Goal: Transaction & Acquisition: Purchase product/service

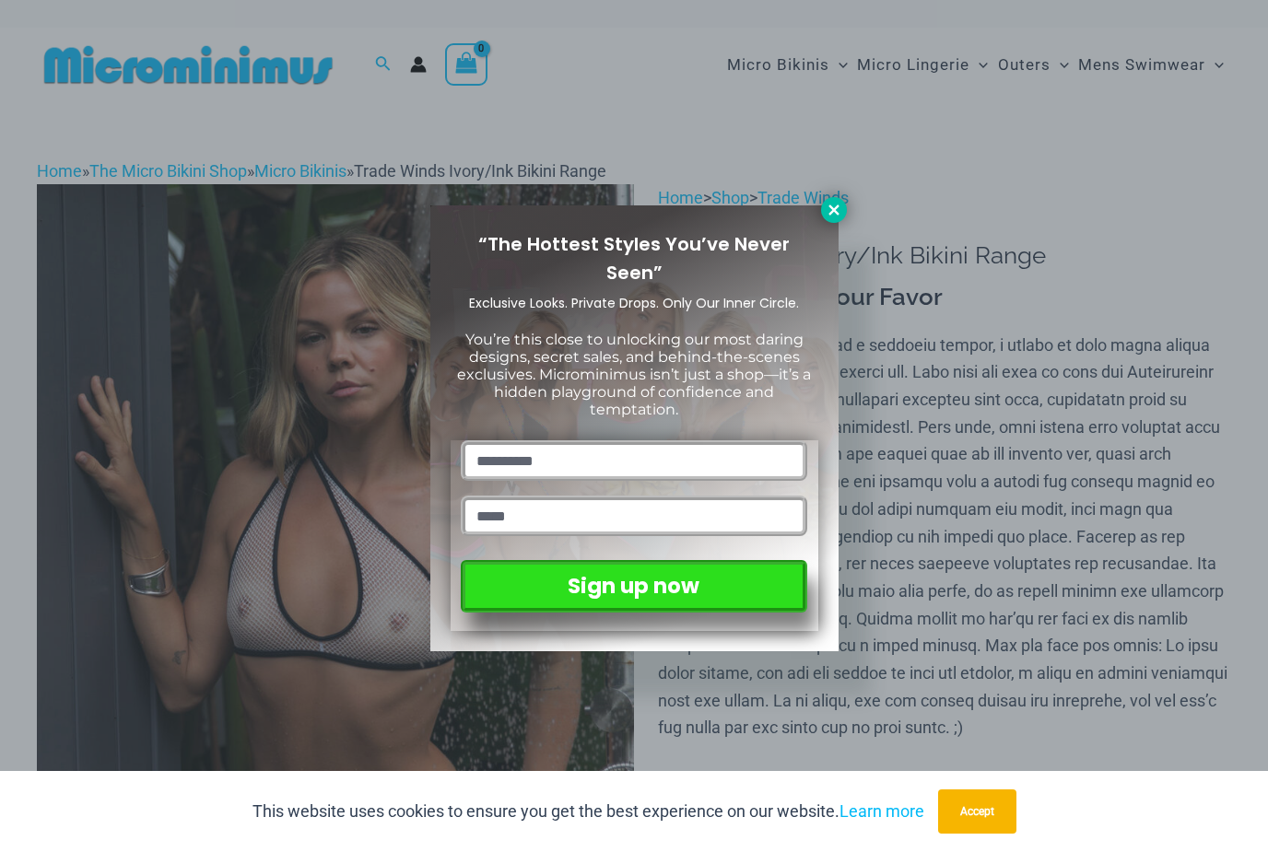
click at [827, 207] on icon at bounding box center [834, 210] width 17 height 17
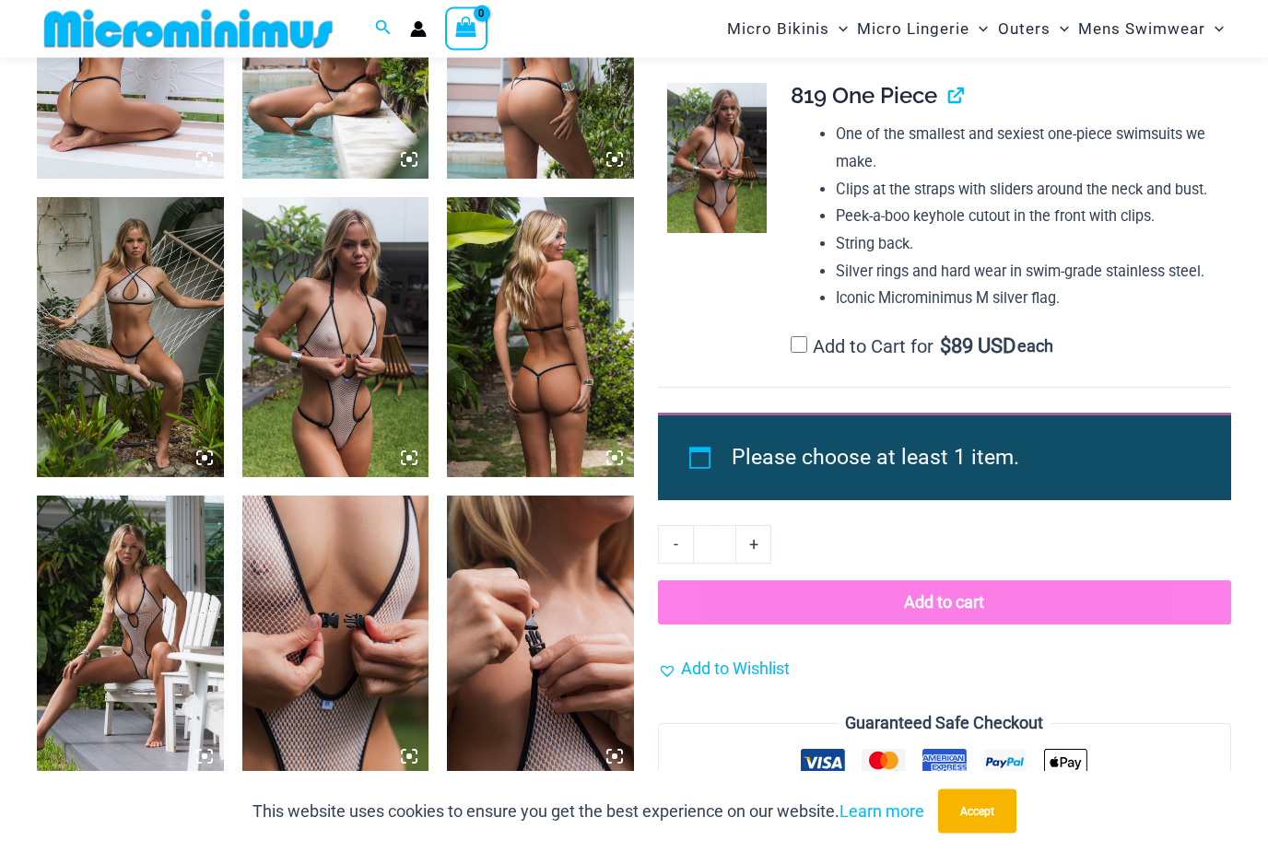
scroll to position [1783, 0]
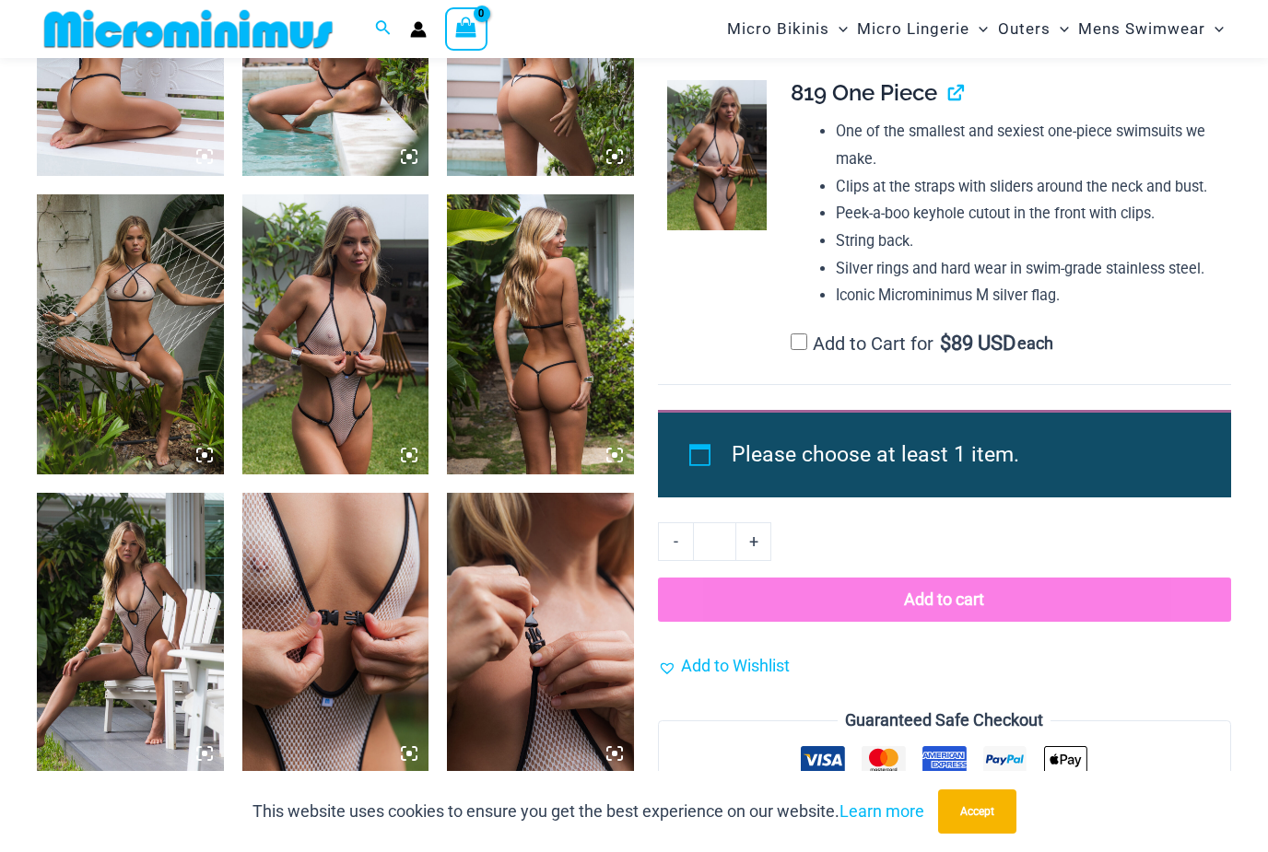
click at [144, 652] on img at bounding box center [130, 633] width 187 height 280
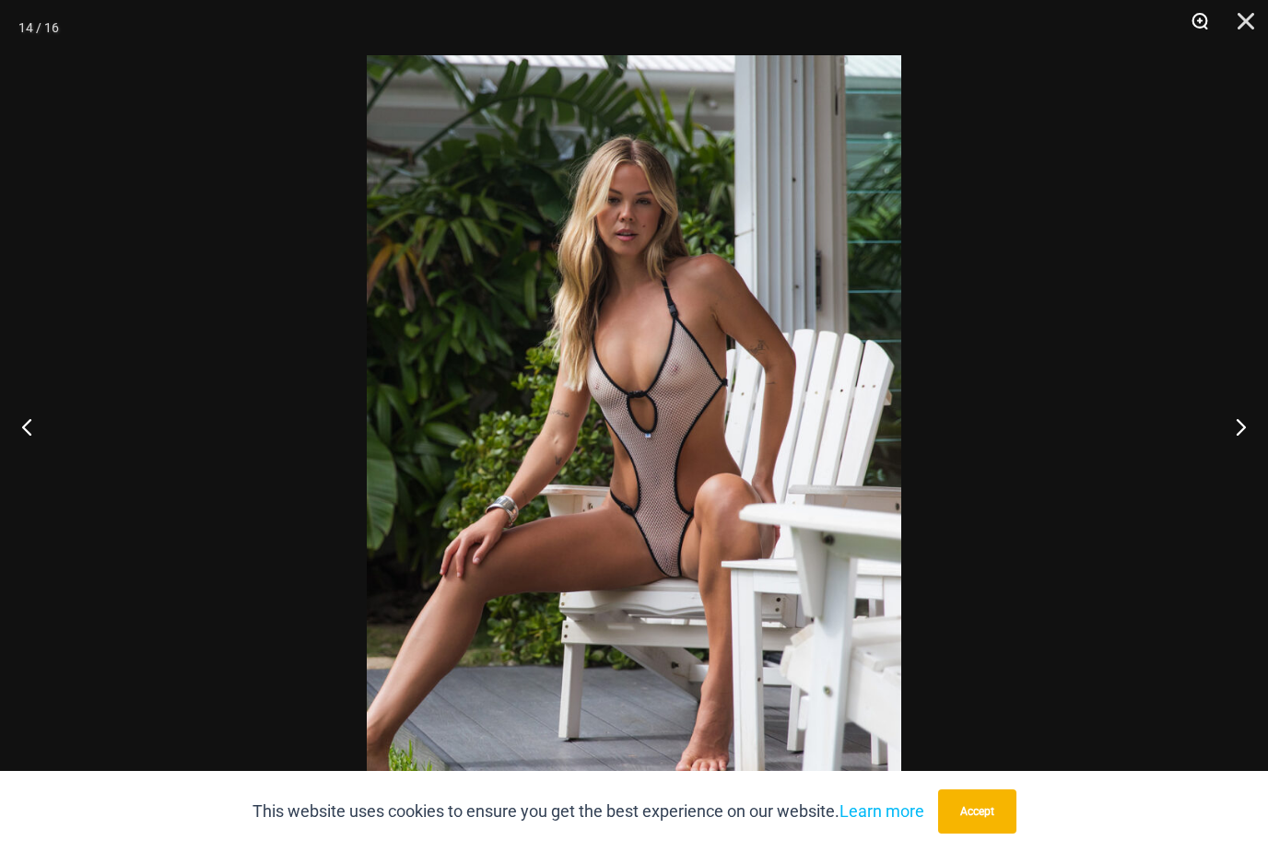
click at [1197, 37] on button "Zoom" at bounding box center [1193, 27] width 46 height 55
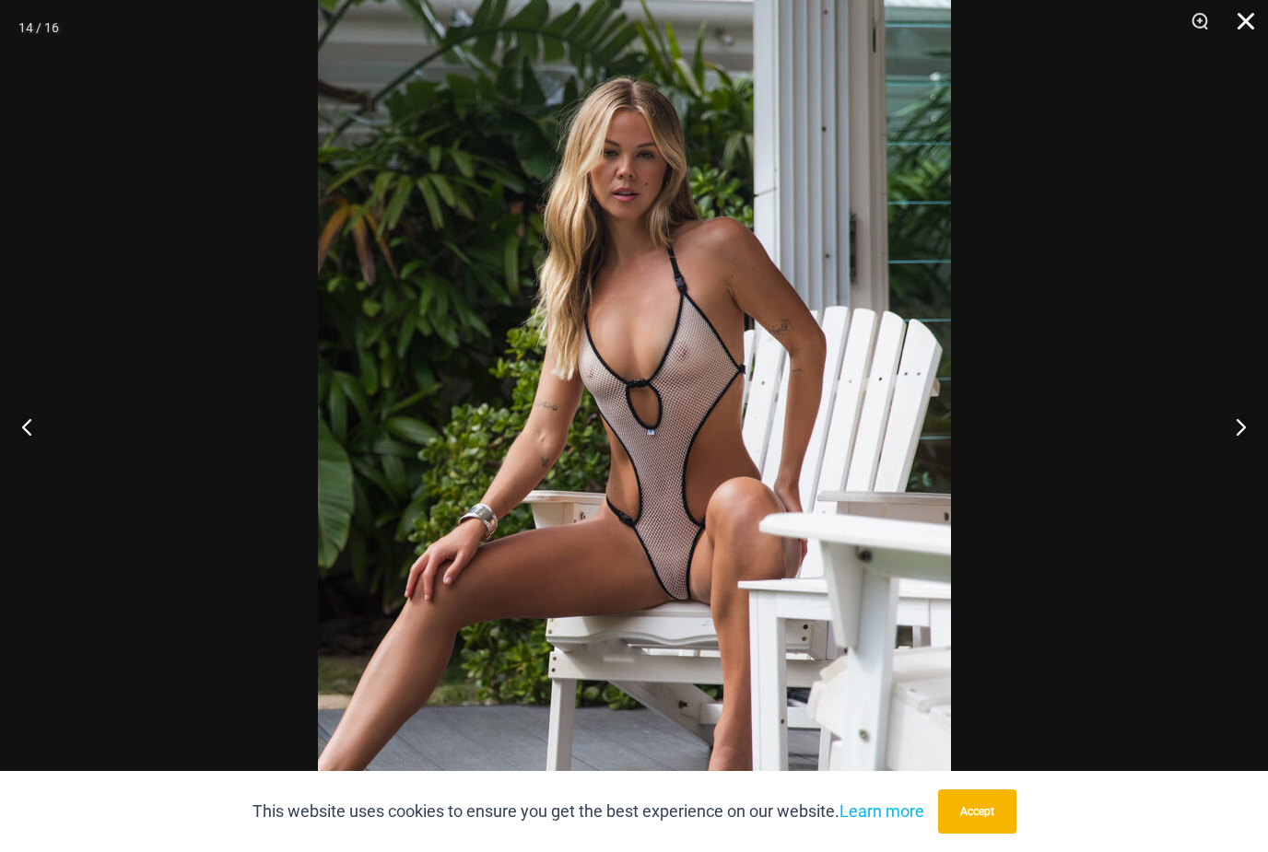
click at [1251, 39] on button "Close" at bounding box center [1239, 27] width 46 height 55
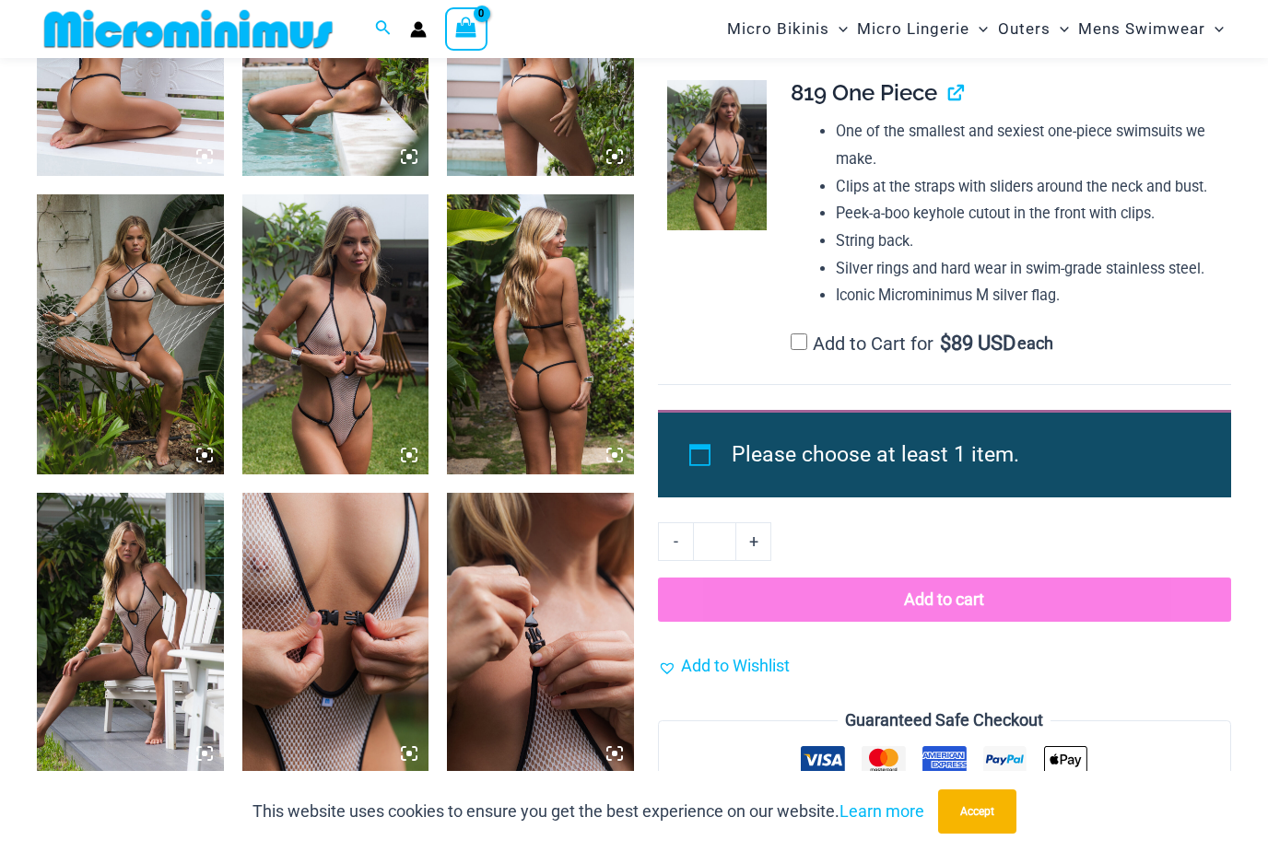
click at [364, 671] on img at bounding box center [335, 633] width 187 height 280
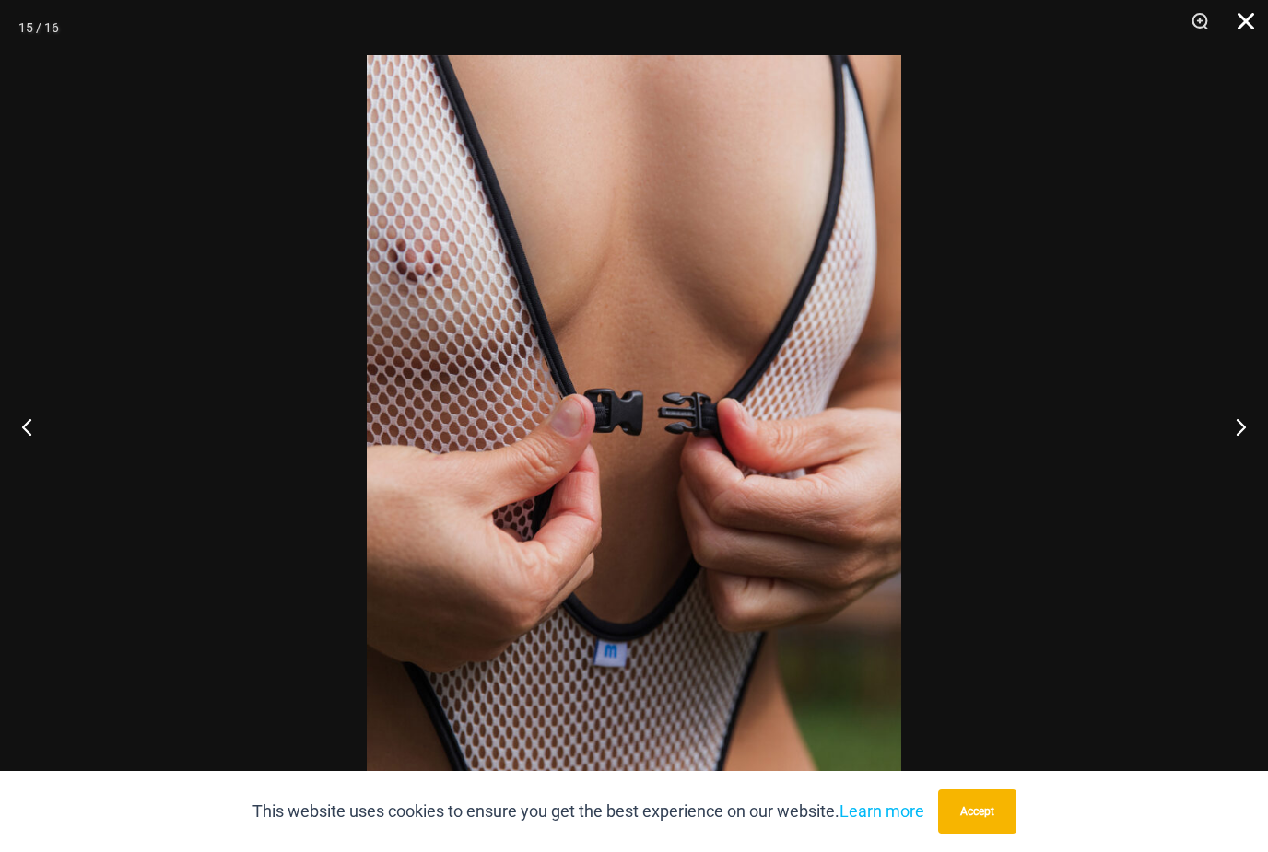
click at [1254, 22] on button "Close" at bounding box center [1239, 27] width 46 height 55
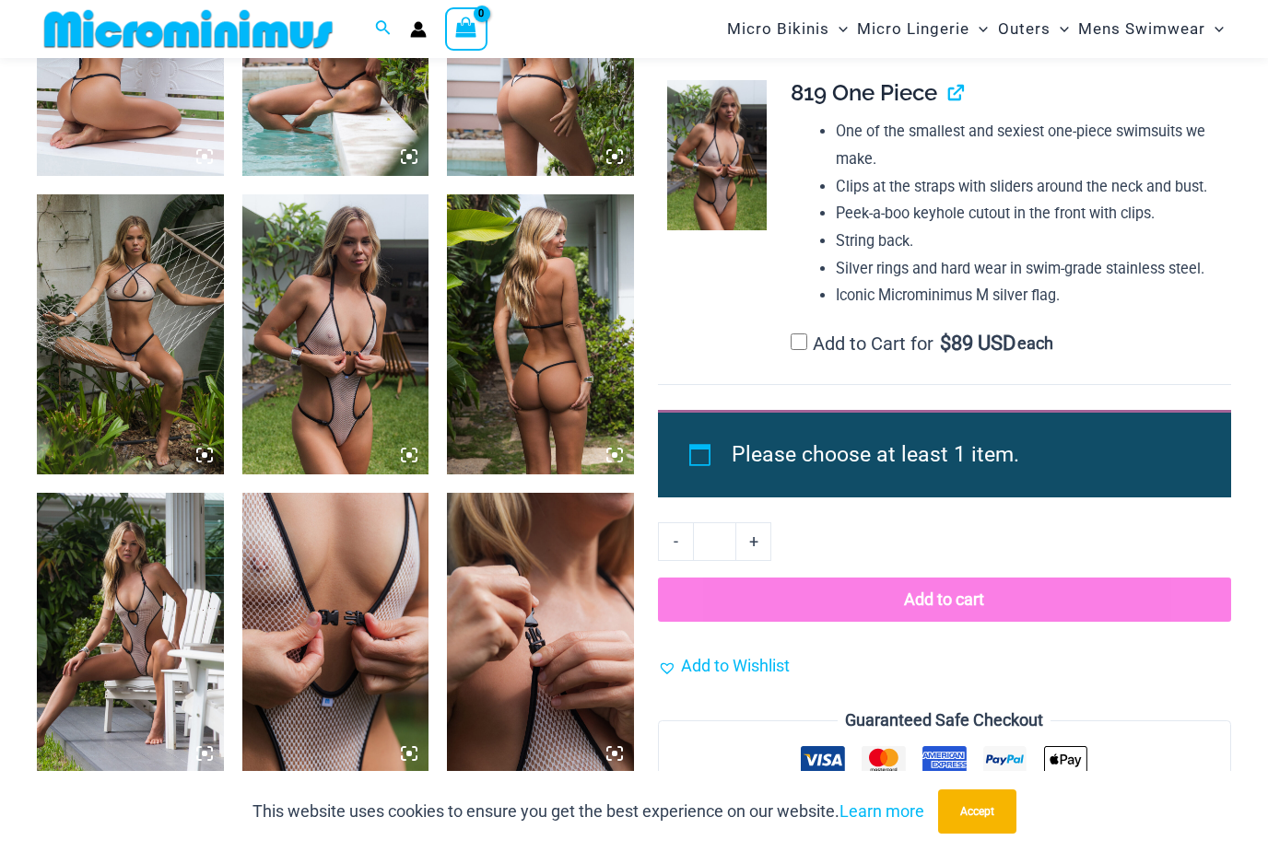
click at [356, 409] on img at bounding box center [335, 334] width 187 height 280
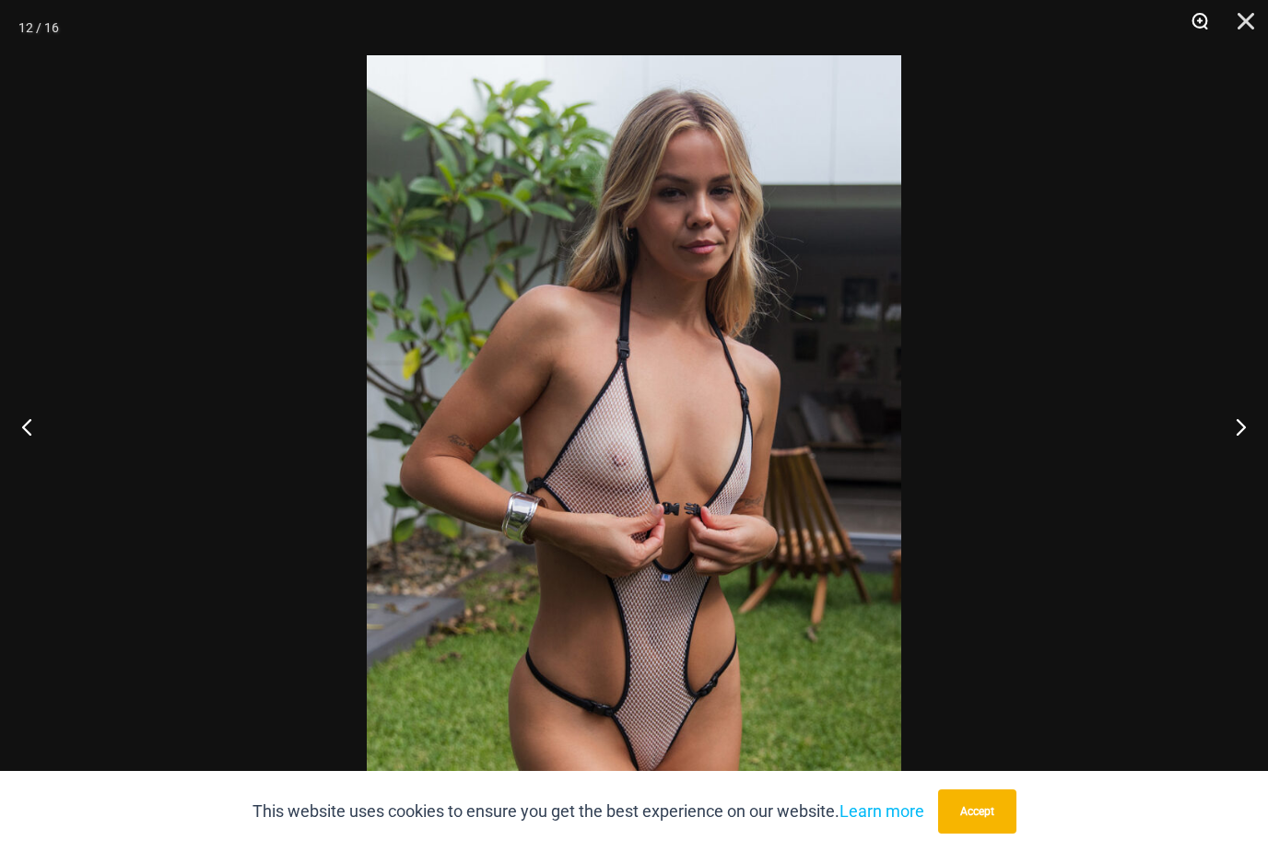
click at [1197, 30] on button "Zoom" at bounding box center [1193, 27] width 46 height 55
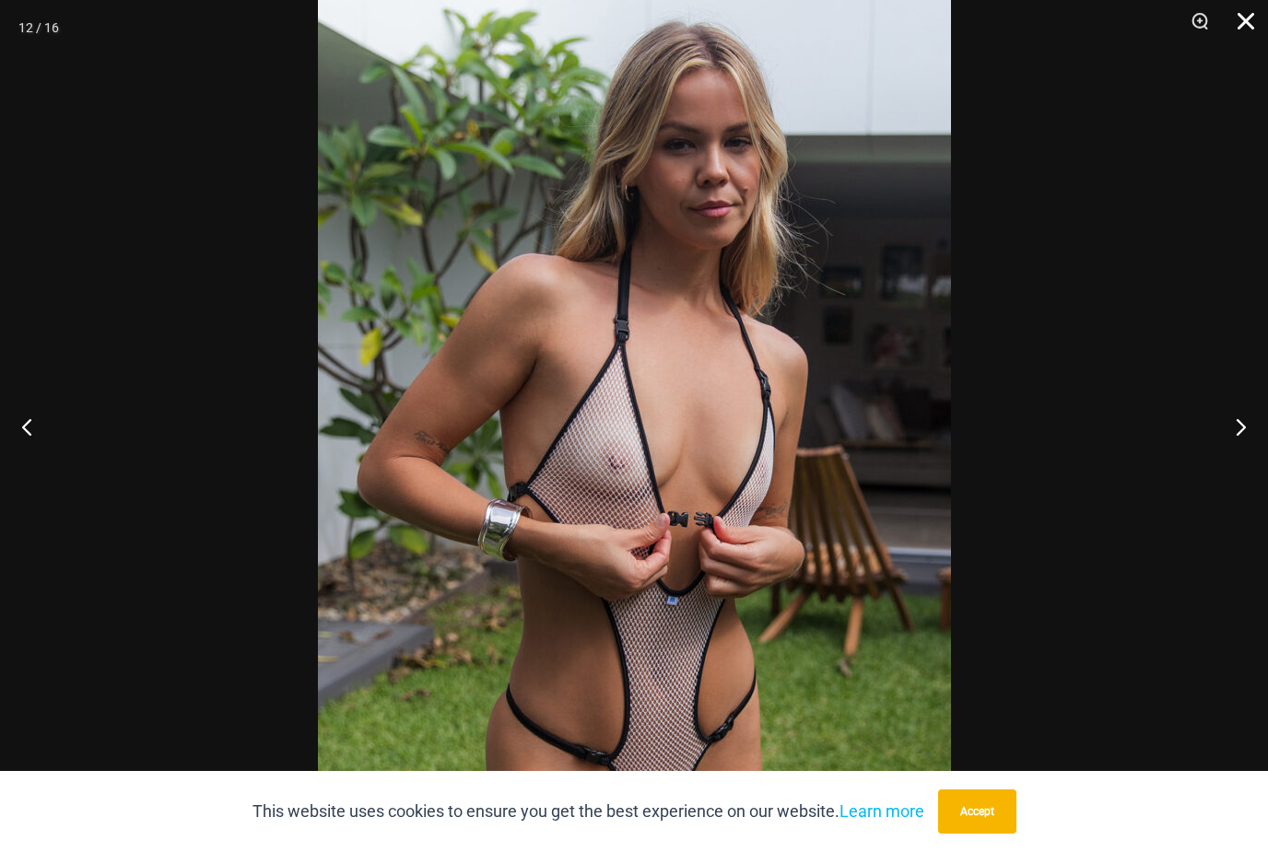
click at [1242, 30] on button "Close" at bounding box center [1239, 27] width 46 height 55
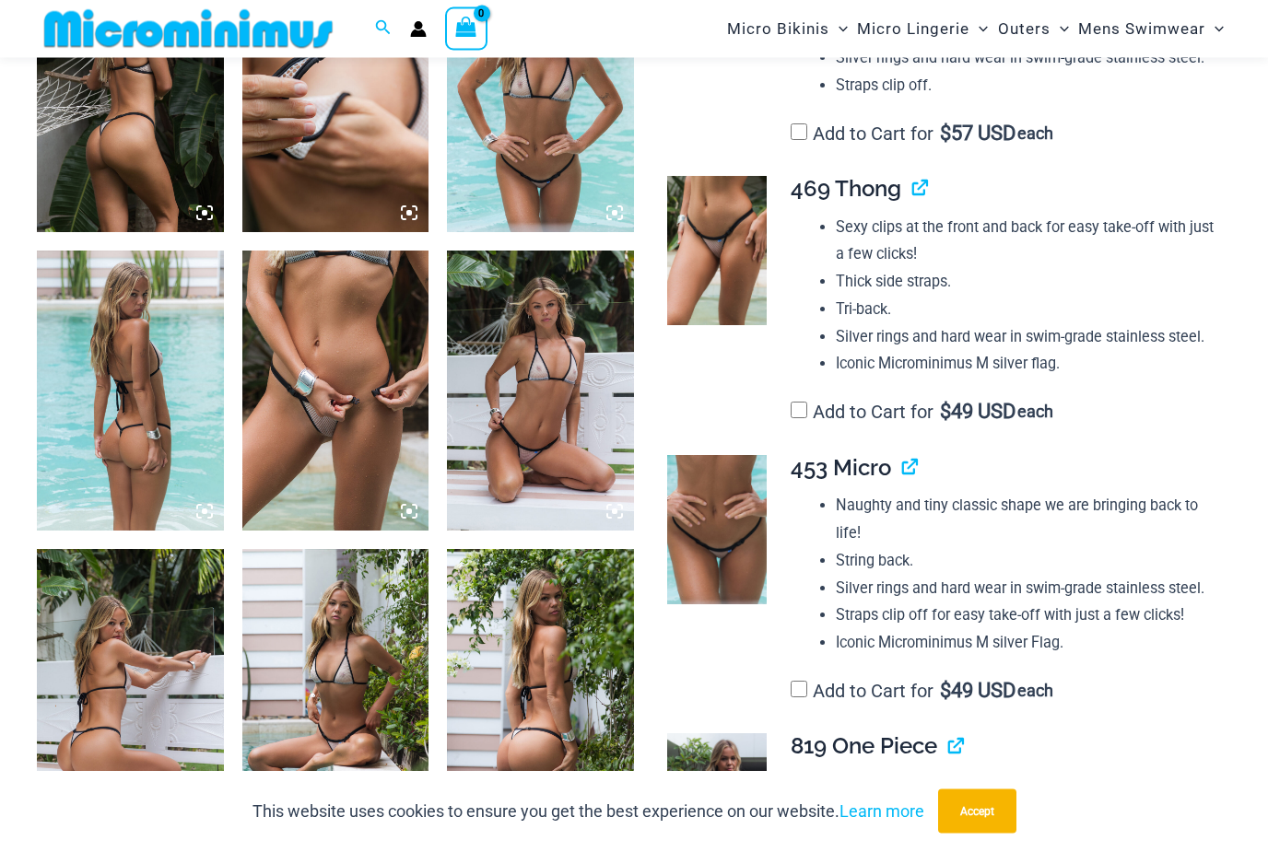
click at [363, 448] on img at bounding box center [335, 392] width 187 height 280
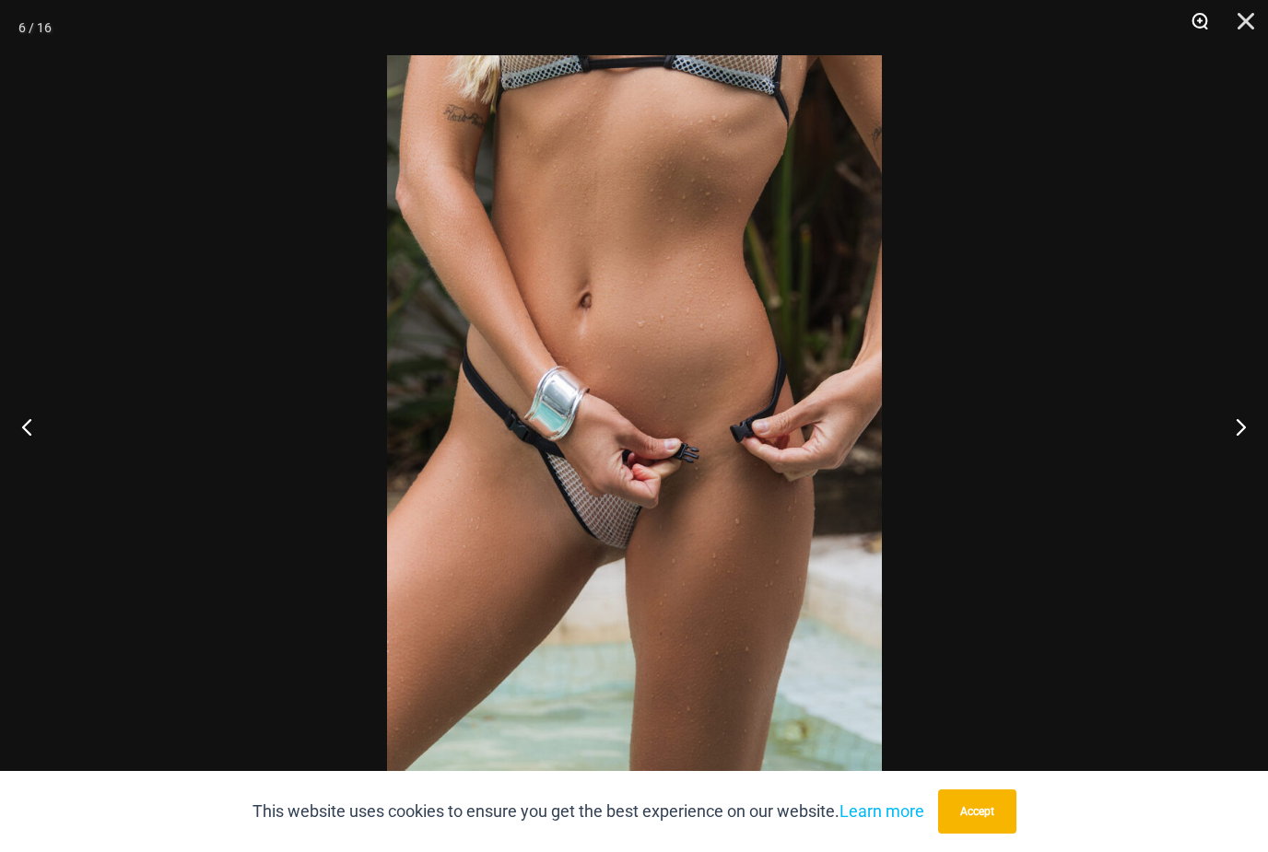
click at [1203, 21] on button "Zoom" at bounding box center [1193, 27] width 46 height 55
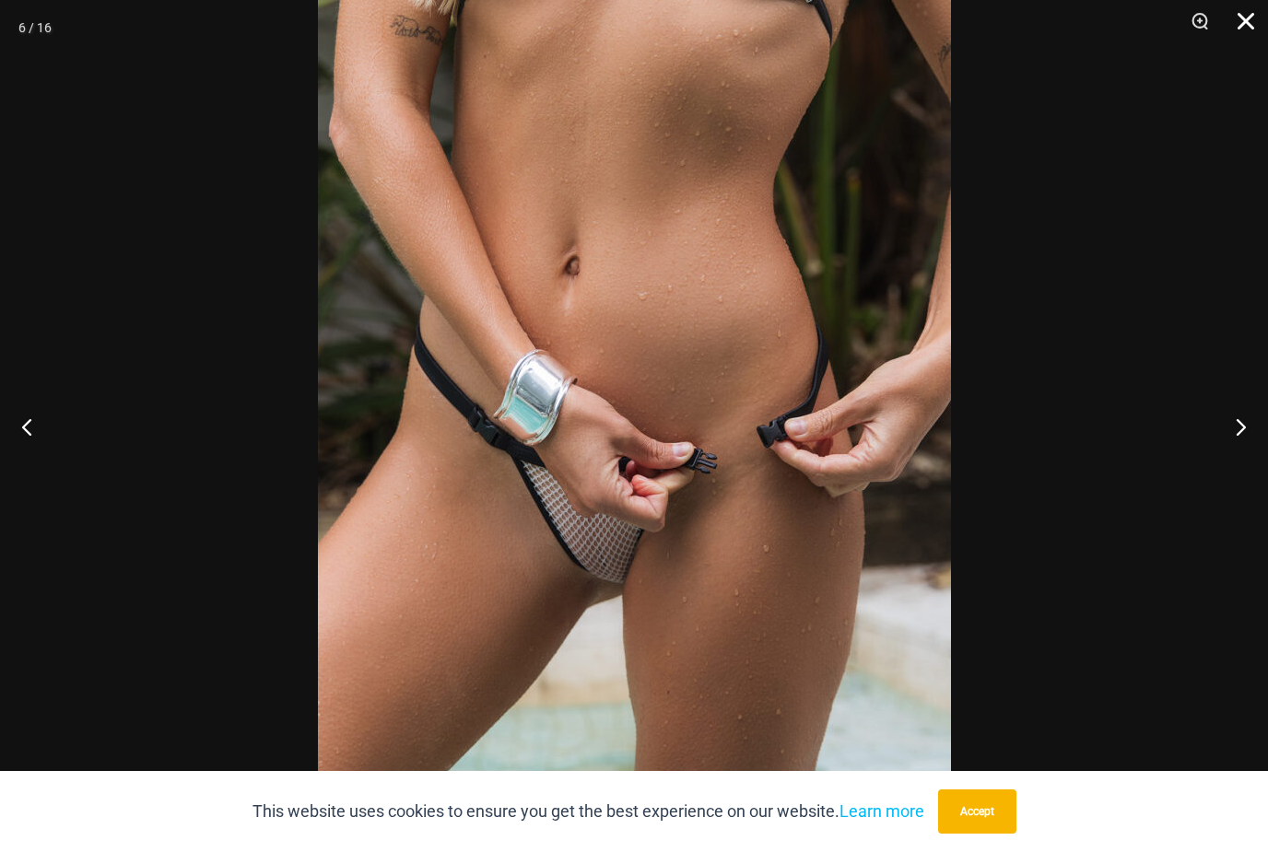
click at [1240, 37] on button "Close" at bounding box center [1239, 27] width 46 height 55
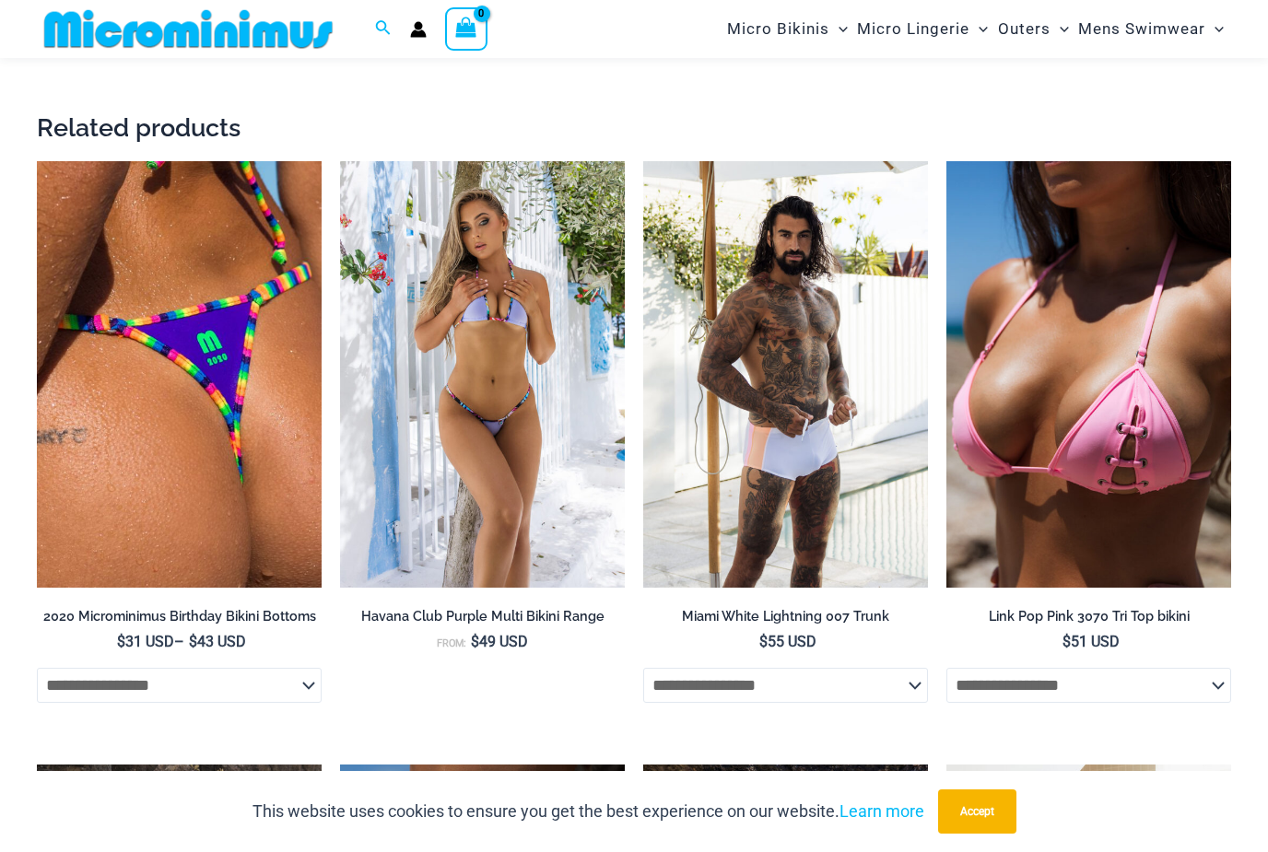
scroll to position [3474, 0]
